Goal: Complete application form: Complete application form

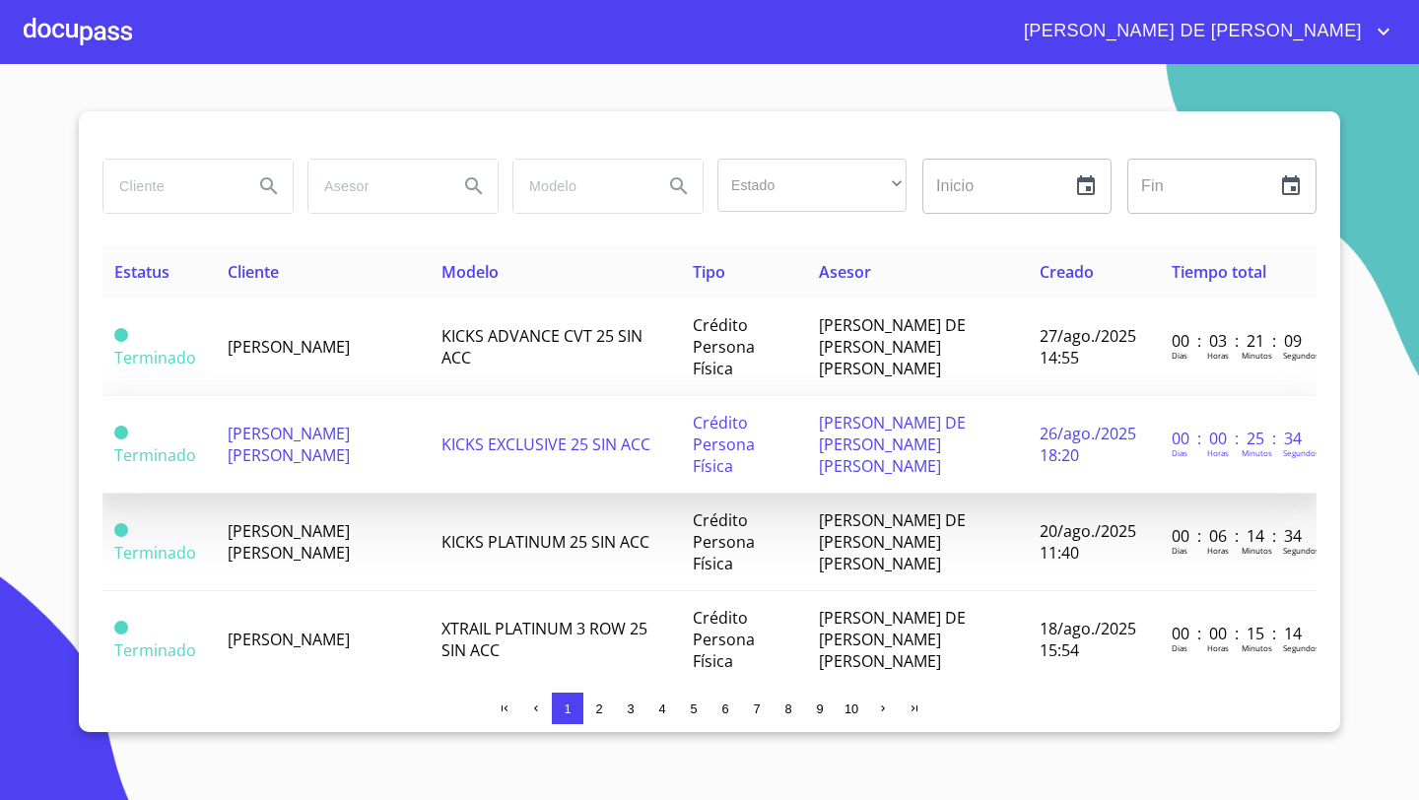
click at [261, 423] on span "[PERSON_NAME] [PERSON_NAME]" at bounding box center [289, 444] width 122 height 43
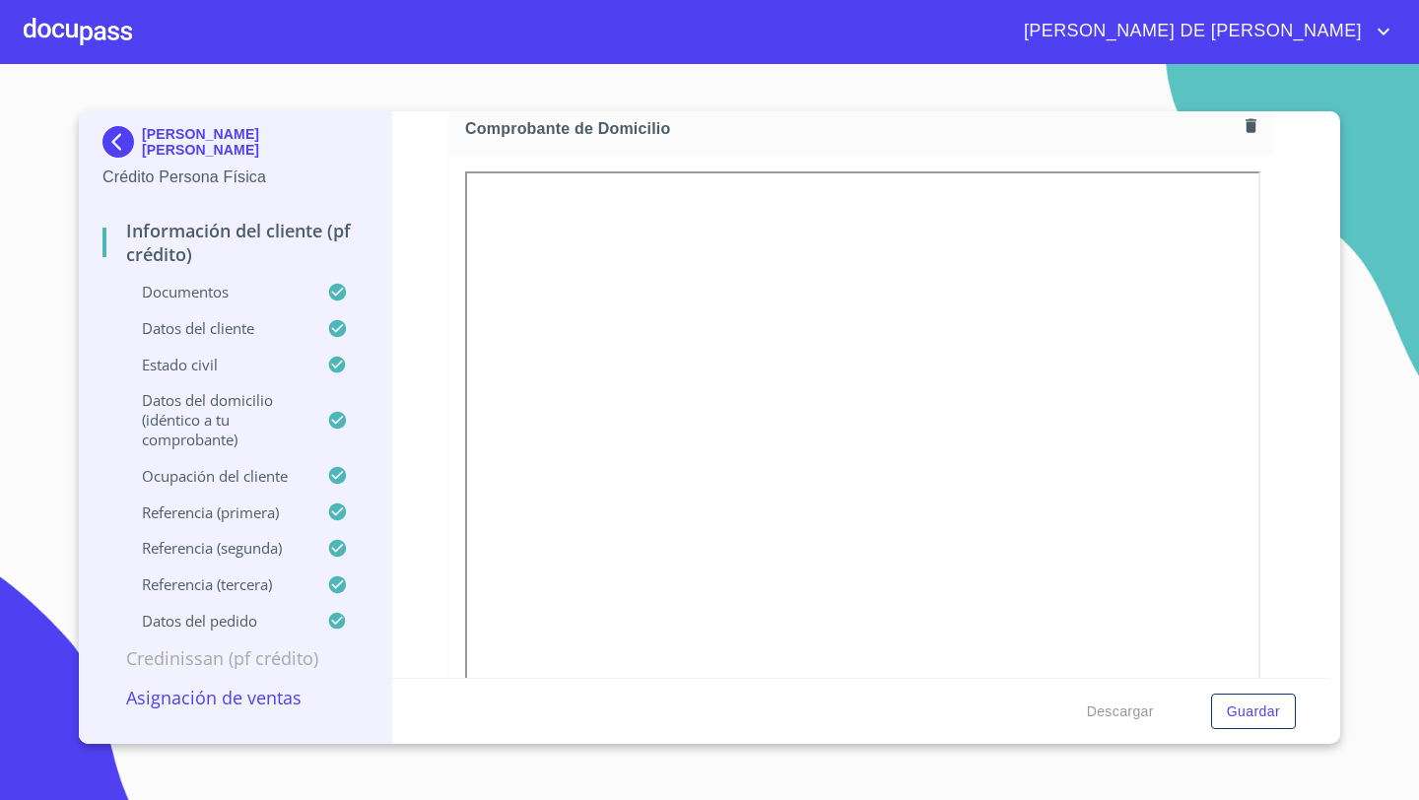
scroll to position [1128, 0]
click at [234, 703] on p "Asignación de Ventas" at bounding box center [234, 698] width 265 height 24
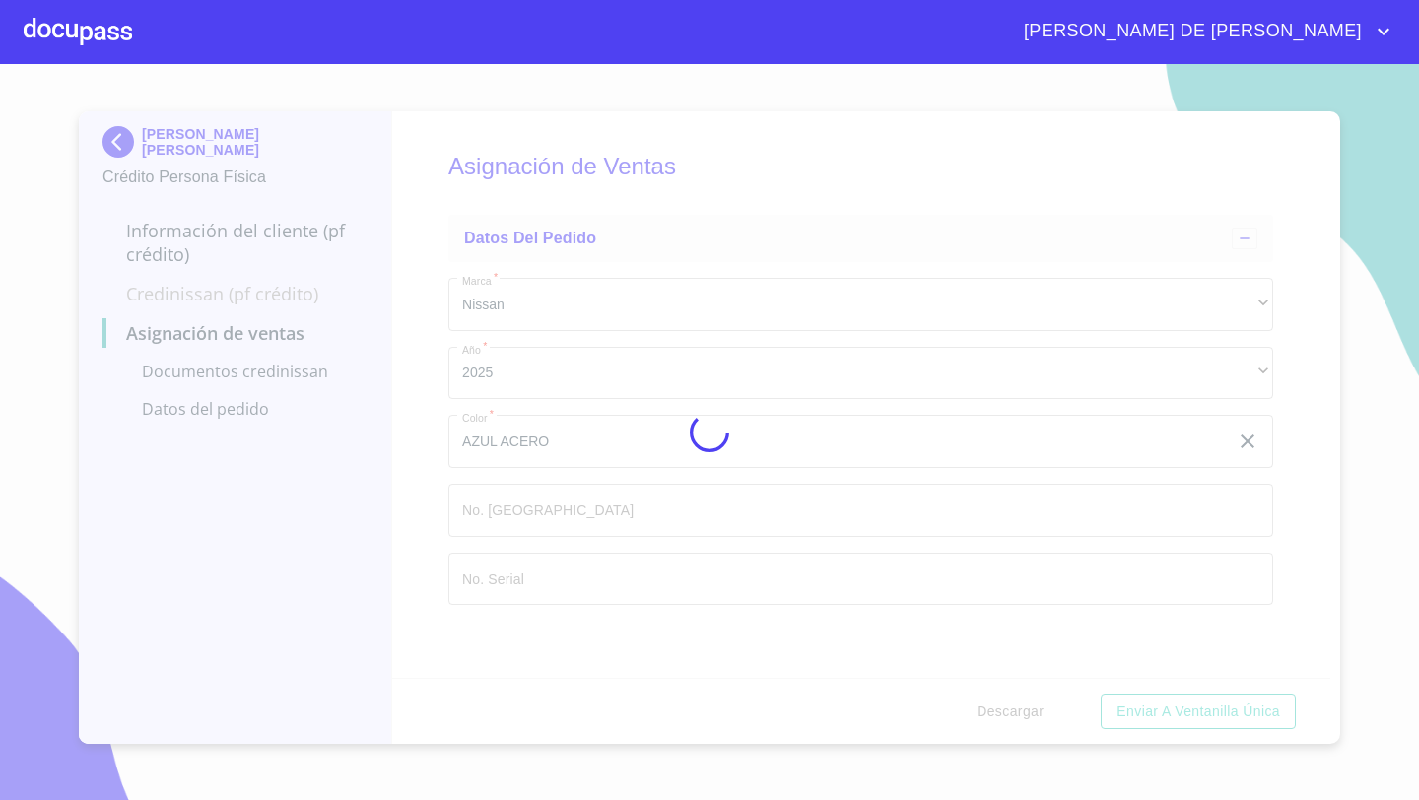
scroll to position [0, 0]
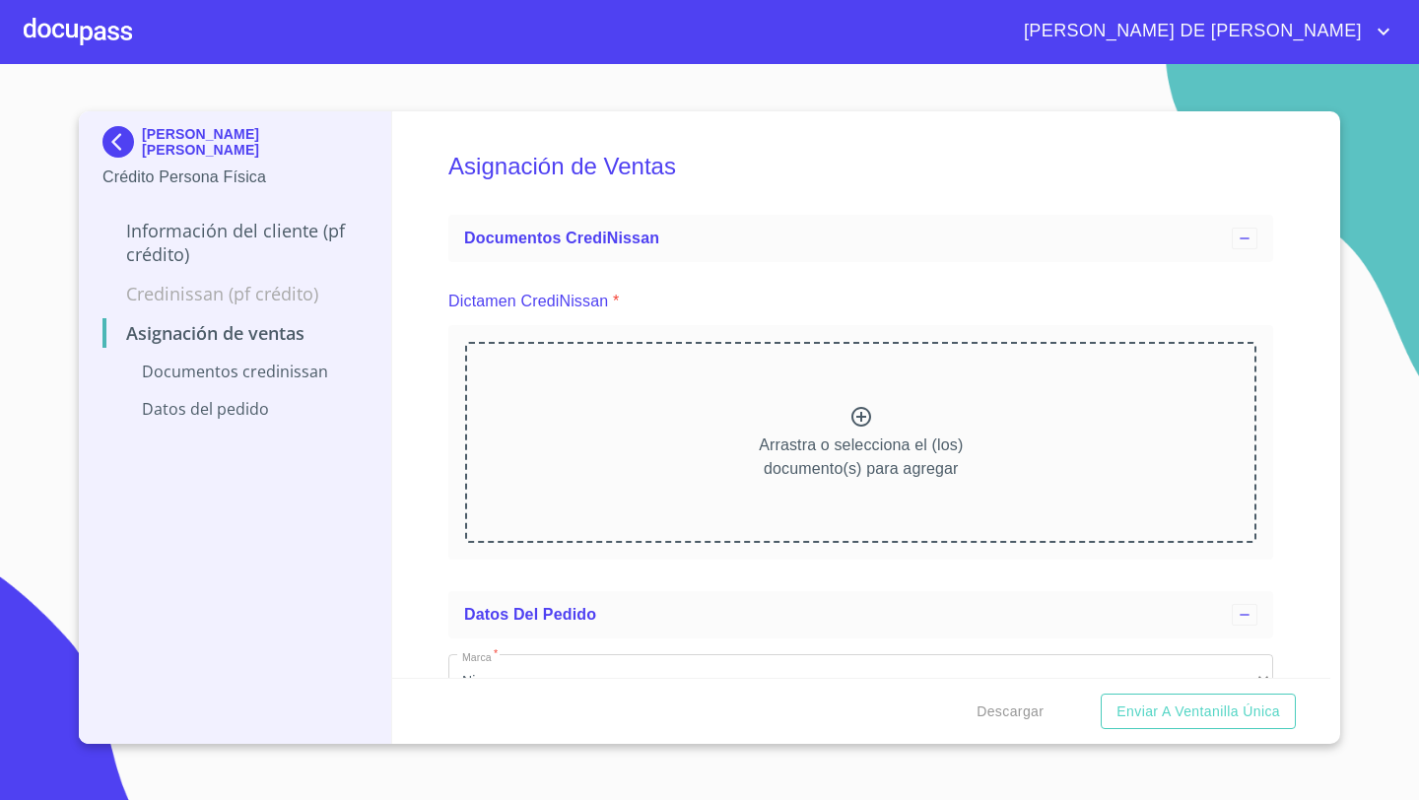
click at [862, 393] on div "Arrastra o selecciona el (los) documento(s) para agregar" at bounding box center [860, 442] width 791 height 201
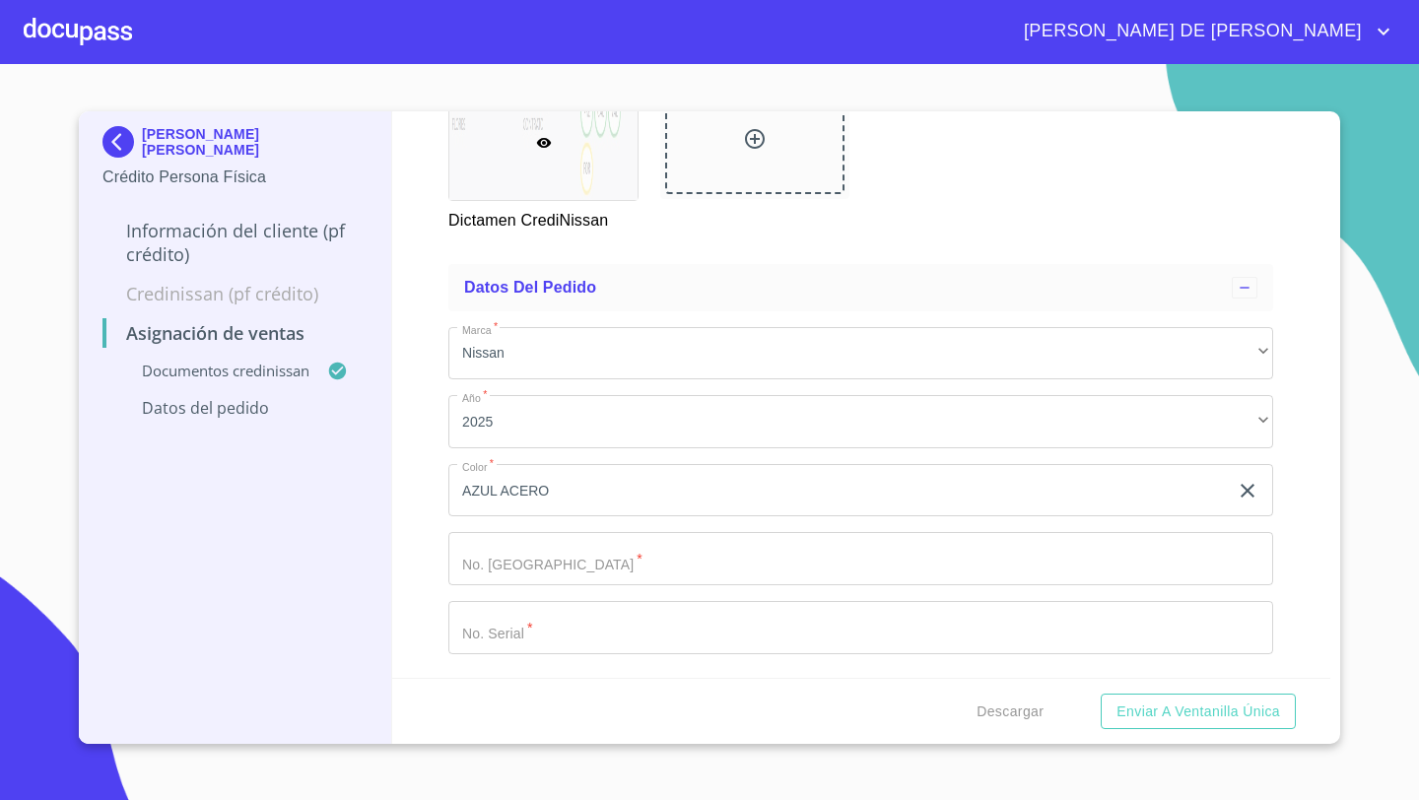
scroll to position [446, 0]
click at [486, 517] on input "Marca   *" at bounding box center [837, 490] width 779 height 53
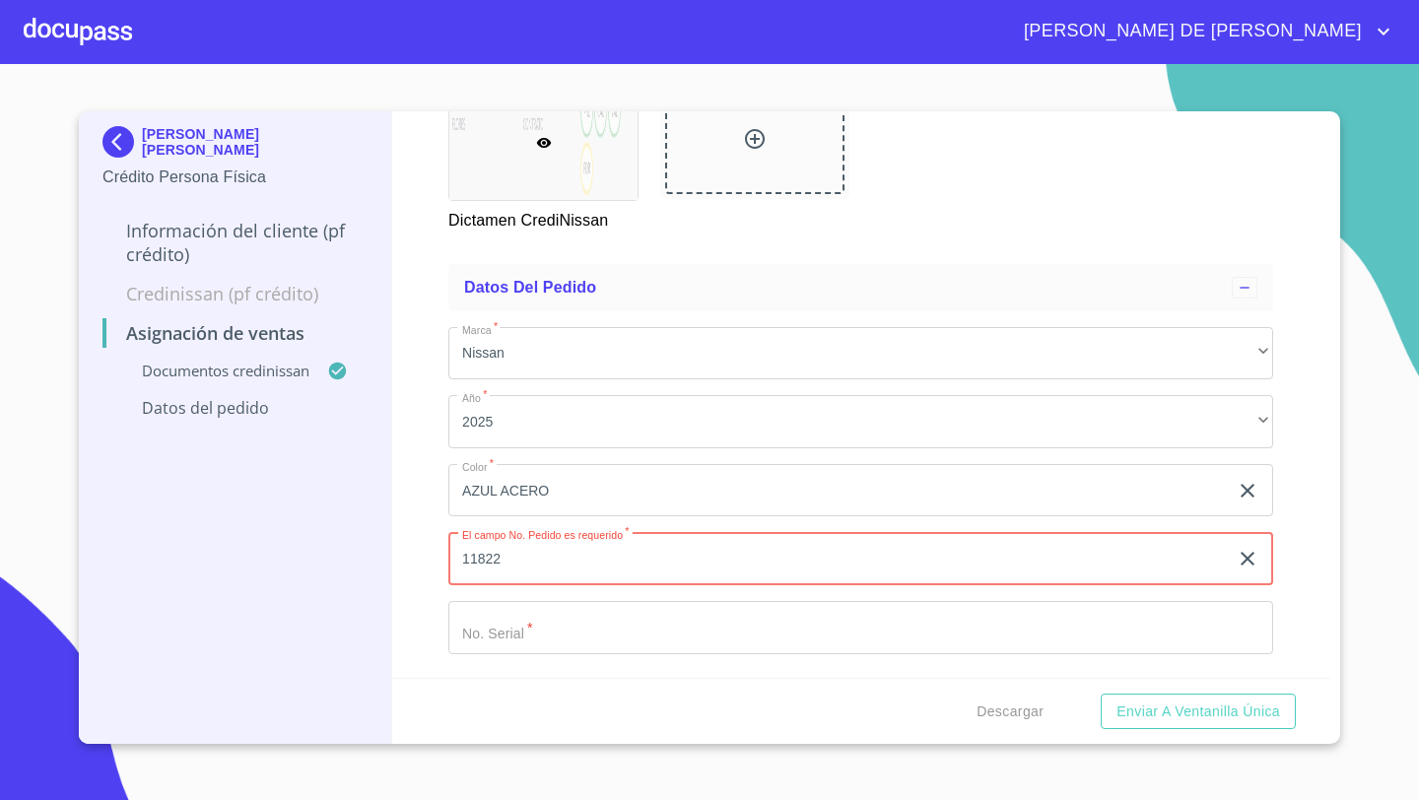
type input "11822"
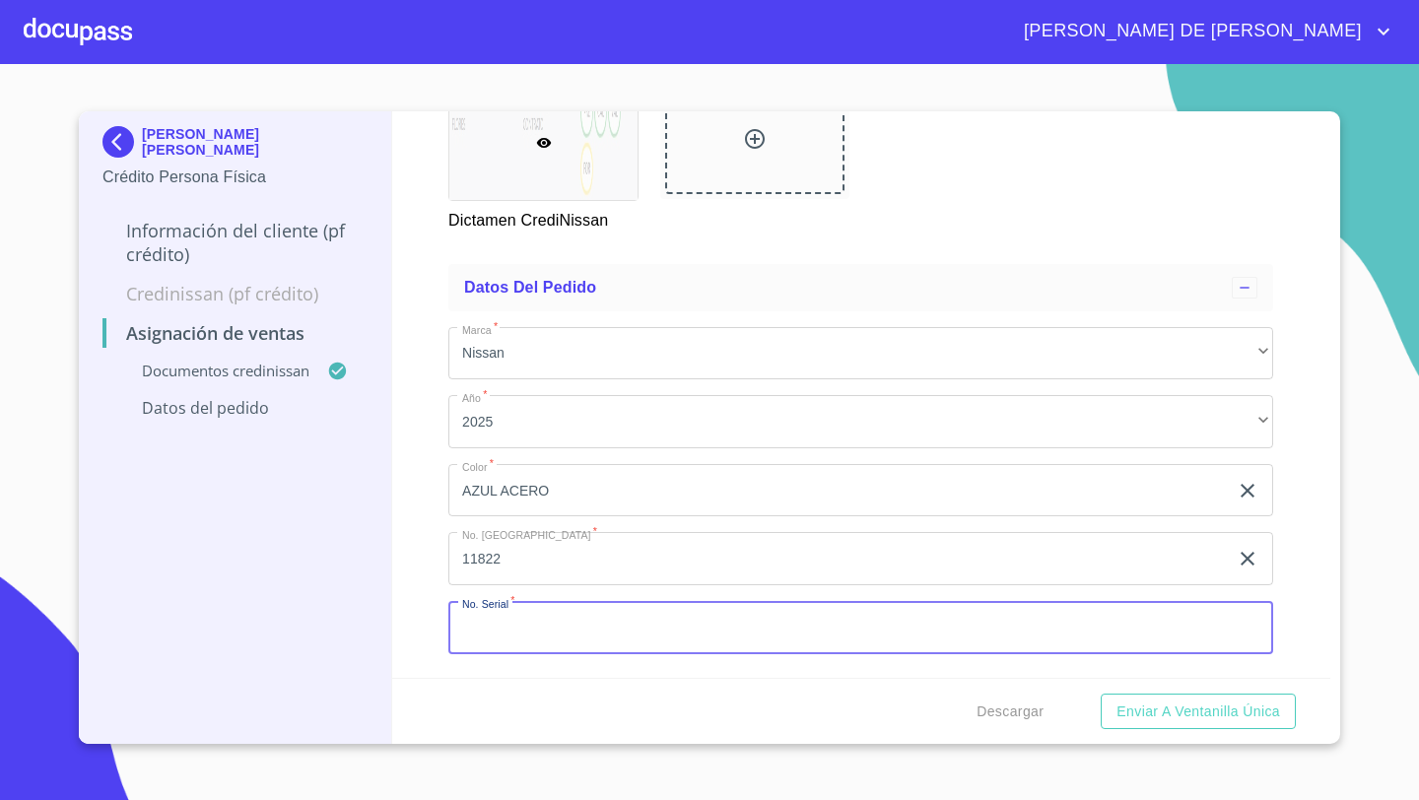
paste input "[US_VEHICLE_IDENTIFICATION_NUMBER]"
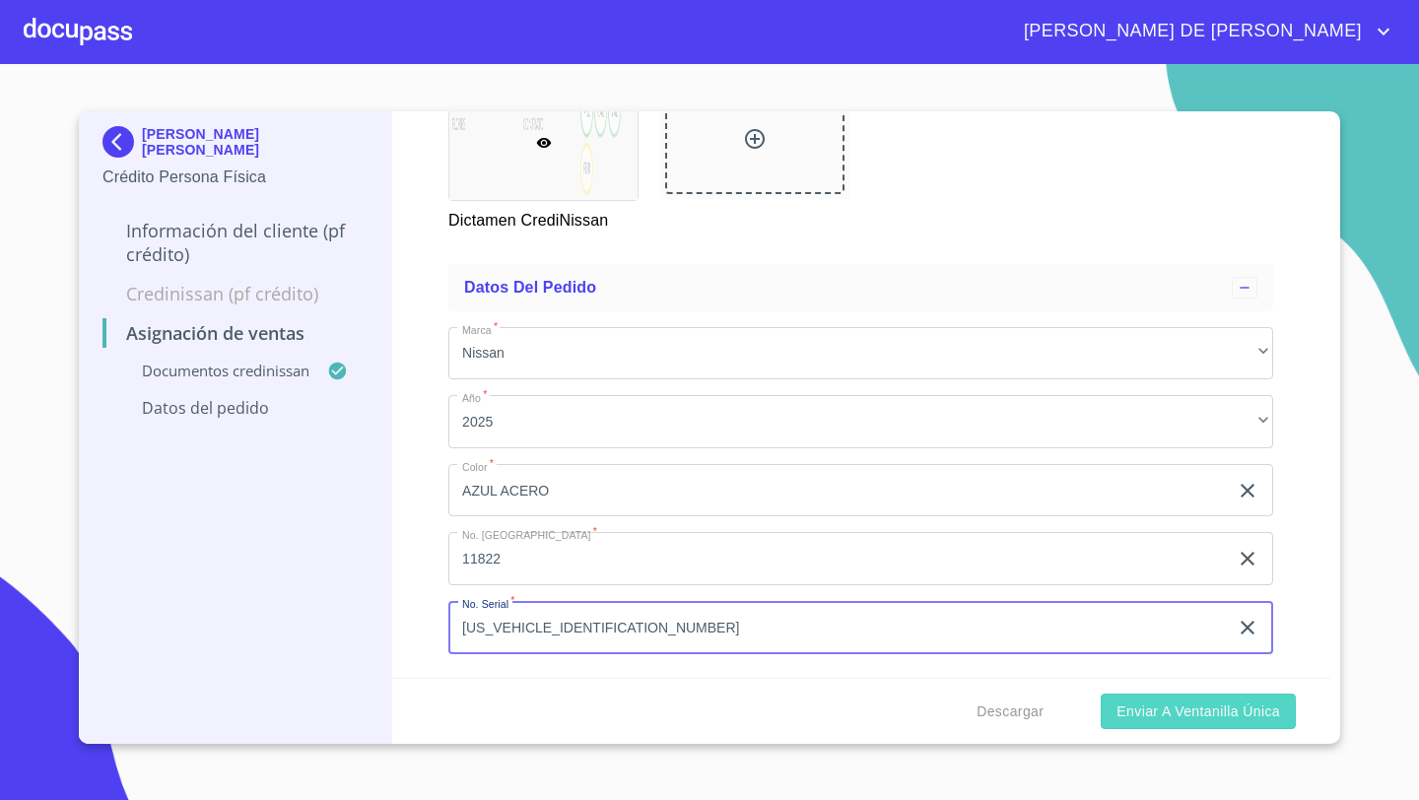
type input "[US_VEHICLE_IDENTIFICATION_NUMBER]"
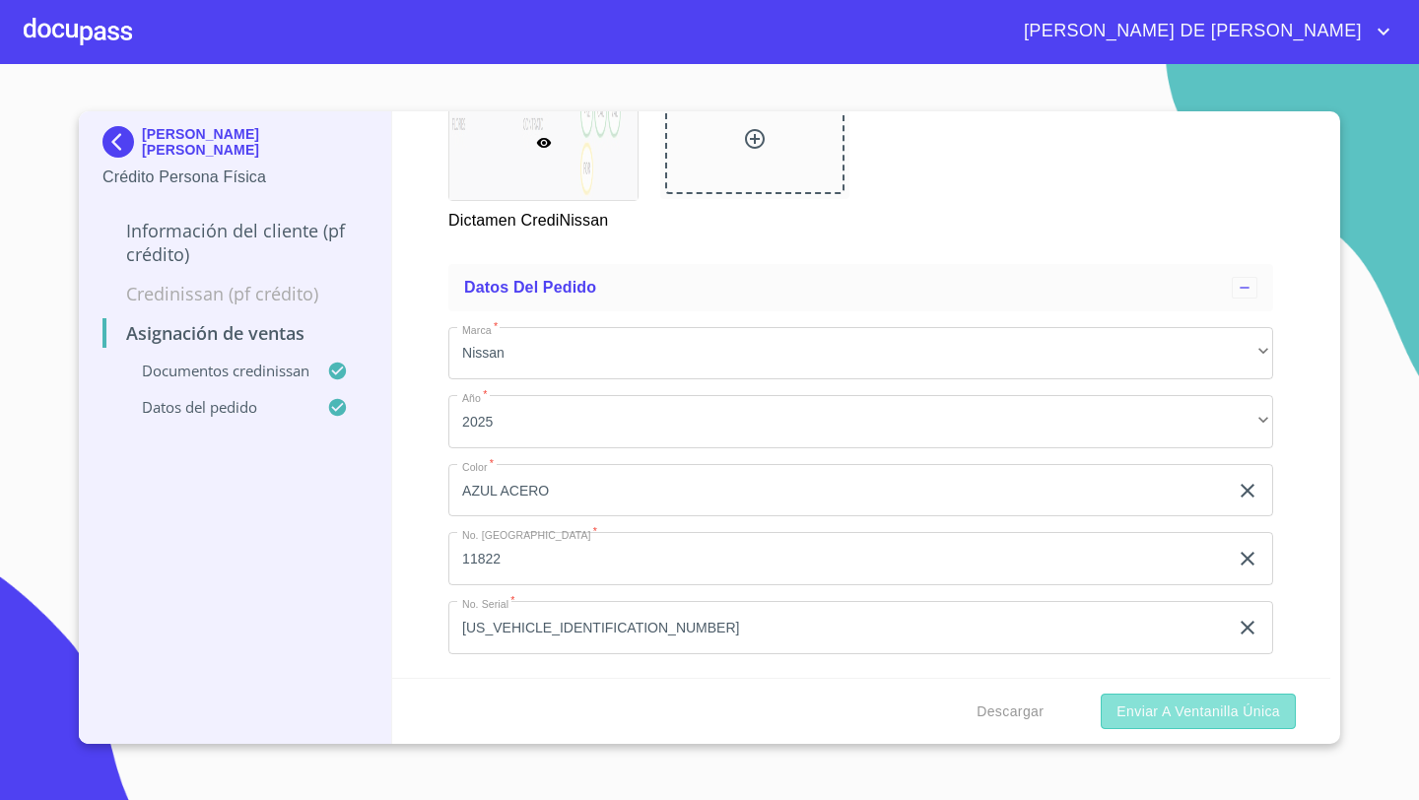
click at [1156, 720] on span "Enviar a Ventanilla única" at bounding box center [1198, 712] width 164 height 25
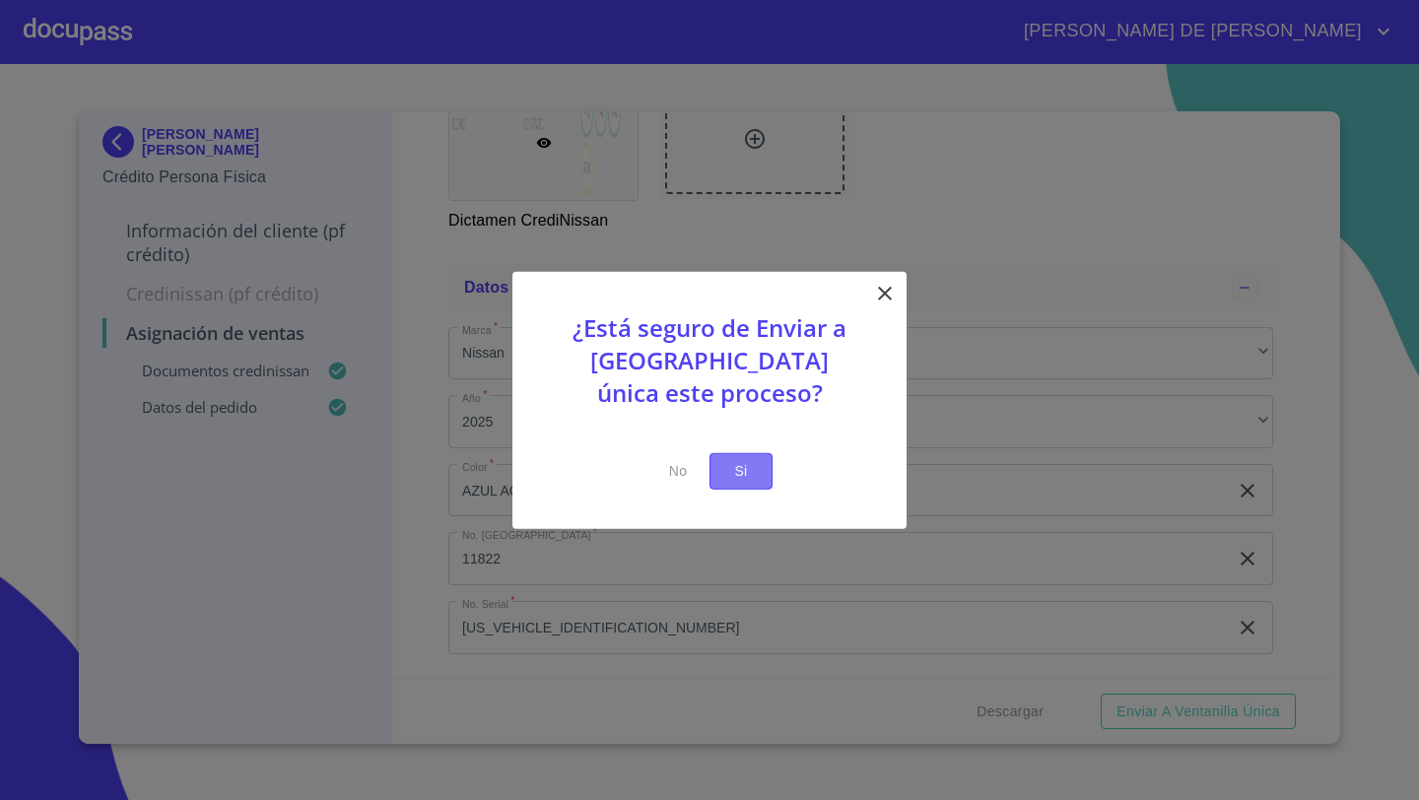
click at [744, 466] on span "Si" at bounding box center [741, 471] width 32 height 25
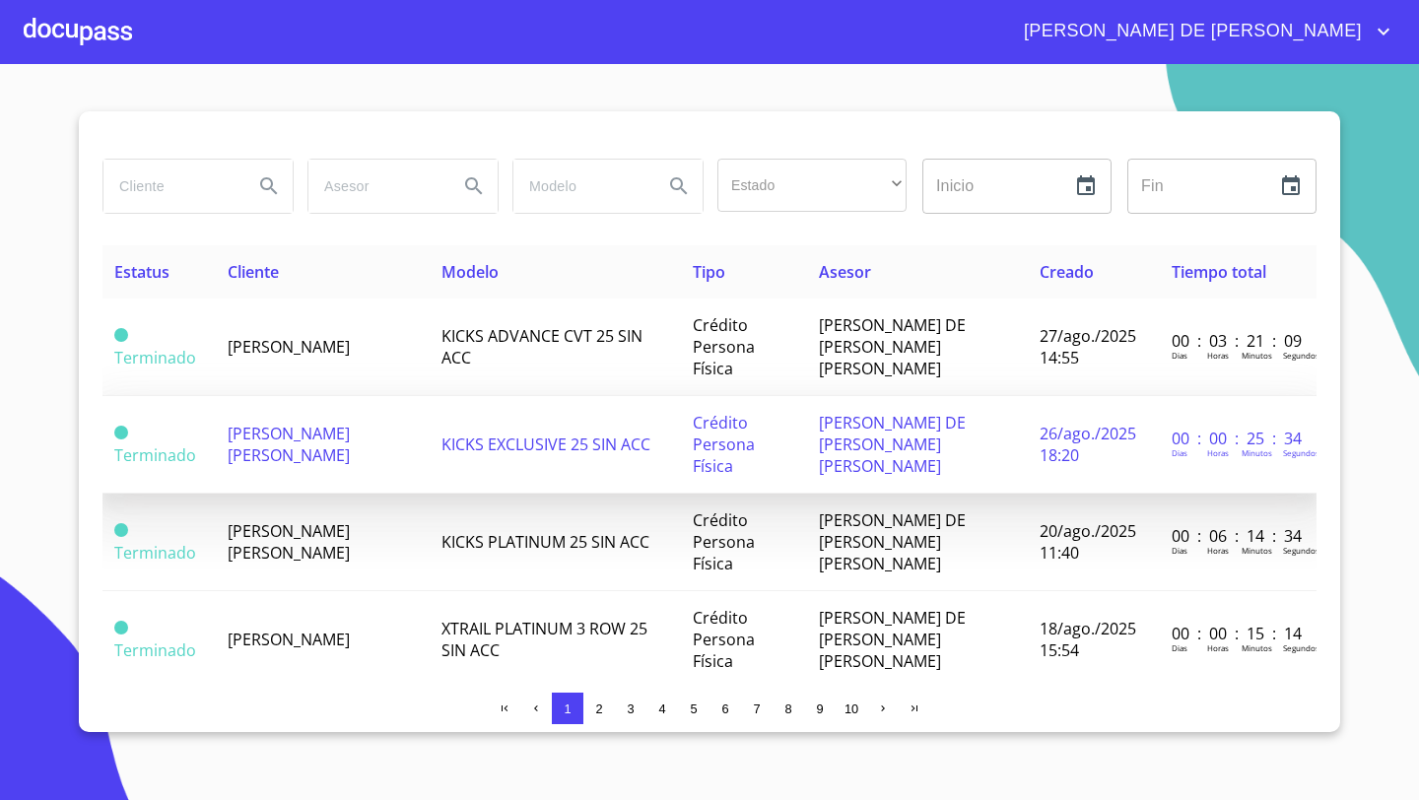
click at [314, 423] on span "[PERSON_NAME] [PERSON_NAME]" at bounding box center [289, 444] width 122 height 43
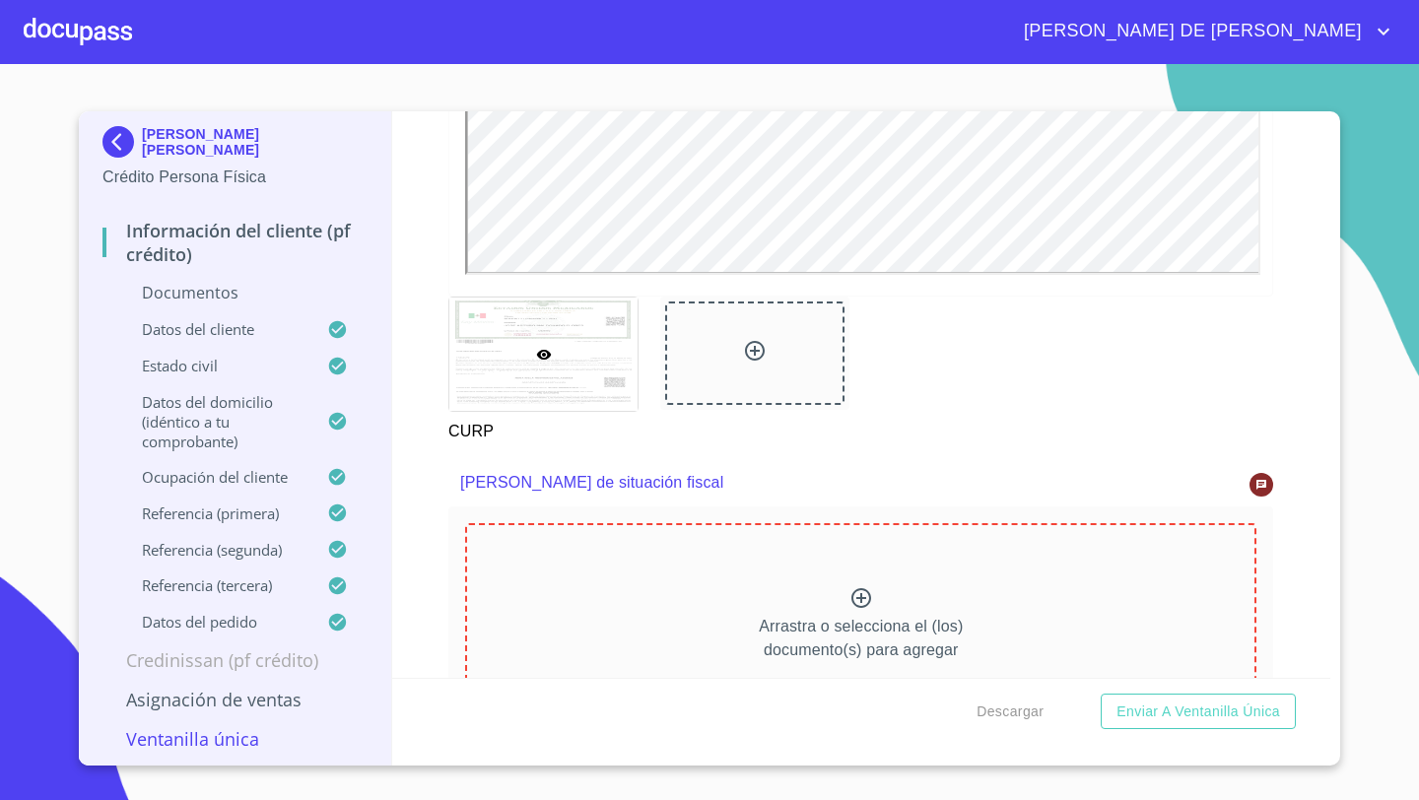
scroll to position [5043, 0]
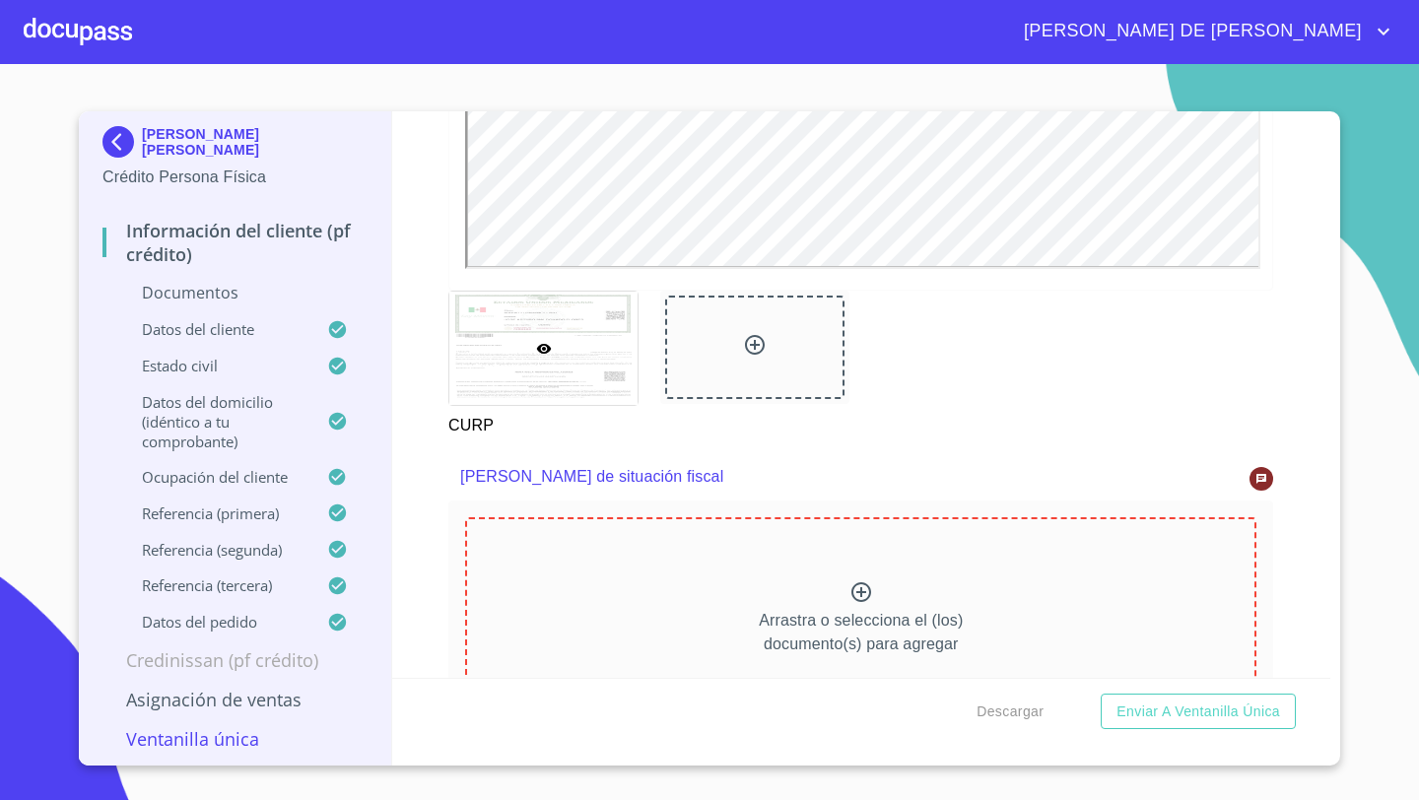
click at [858, 609] on p "Arrastra o selecciona el (los) documento(s) para agregar" at bounding box center [861, 632] width 204 height 47
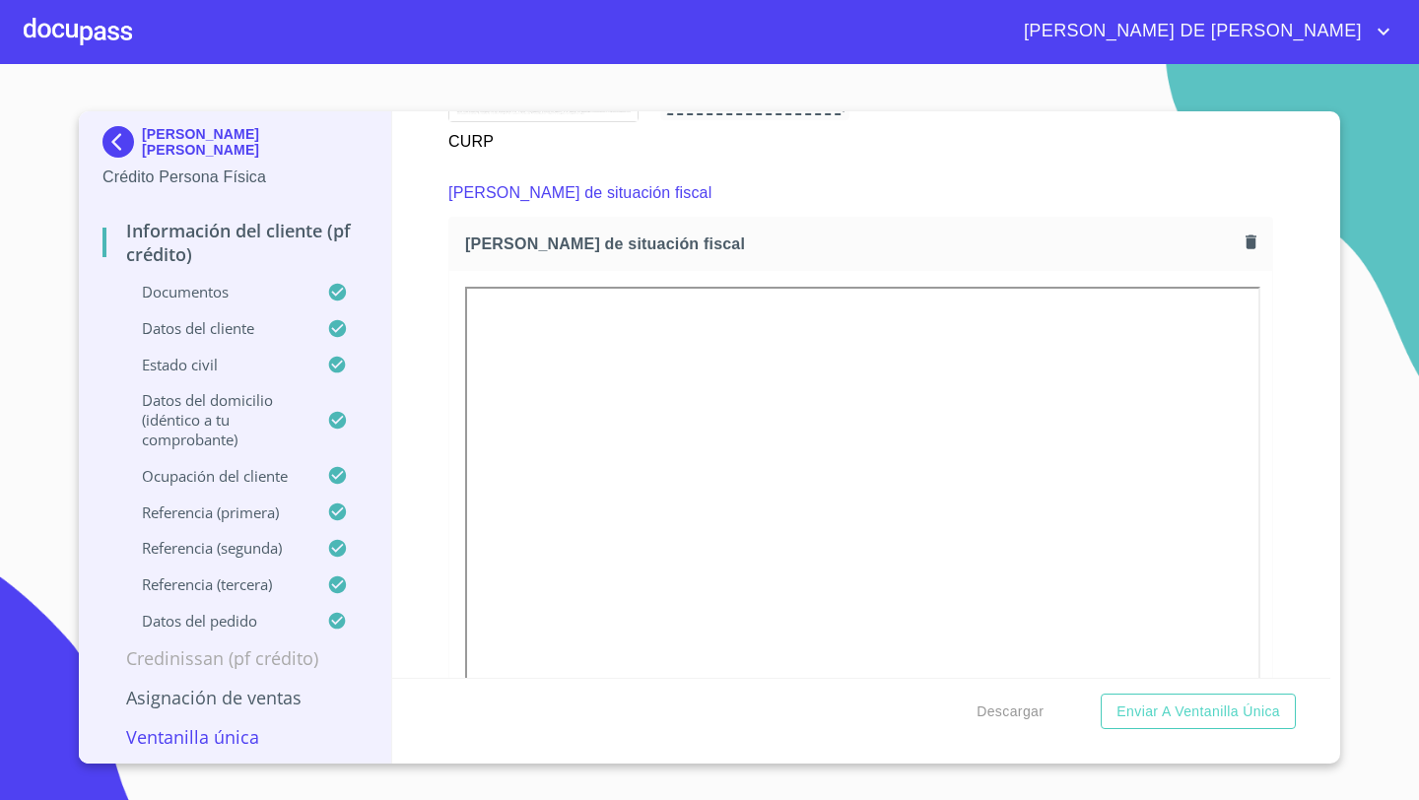
scroll to position [5338, 0]
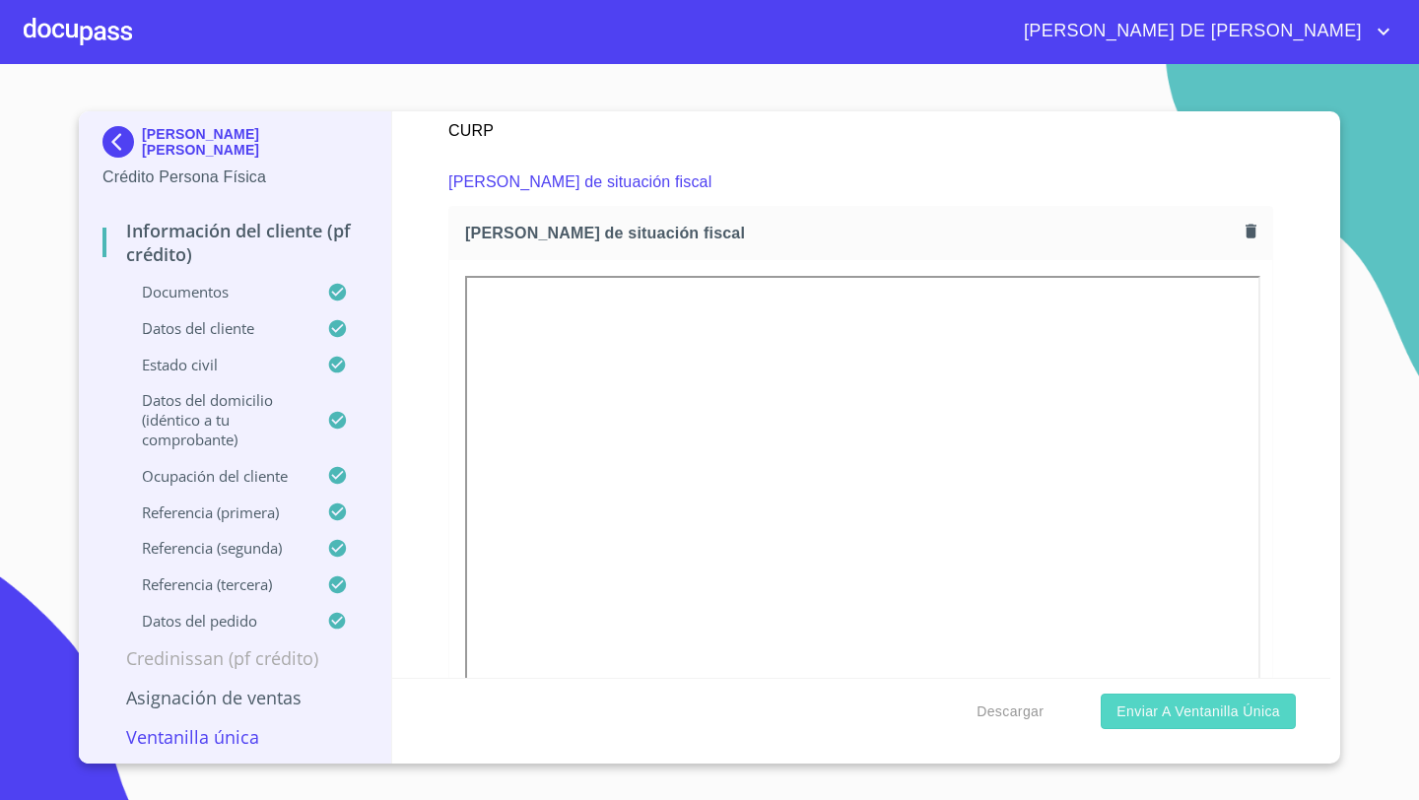
click at [1153, 705] on span "Enviar a Ventanilla única" at bounding box center [1198, 712] width 164 height 25
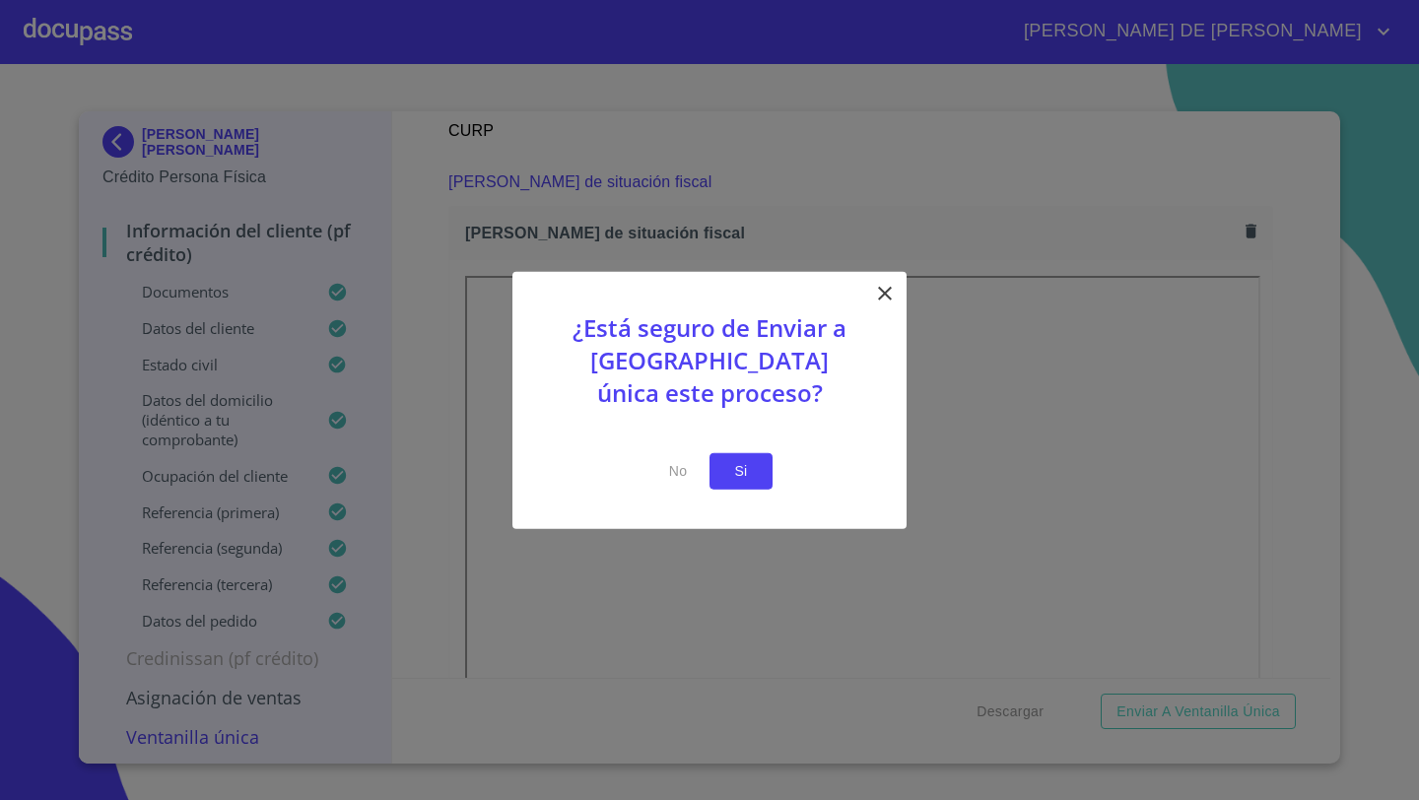
click at [737, 468] on span "Si" at bounding box center [741, 471] width 32 height 25
